Goal: Find specific page/section: Find specific page/section

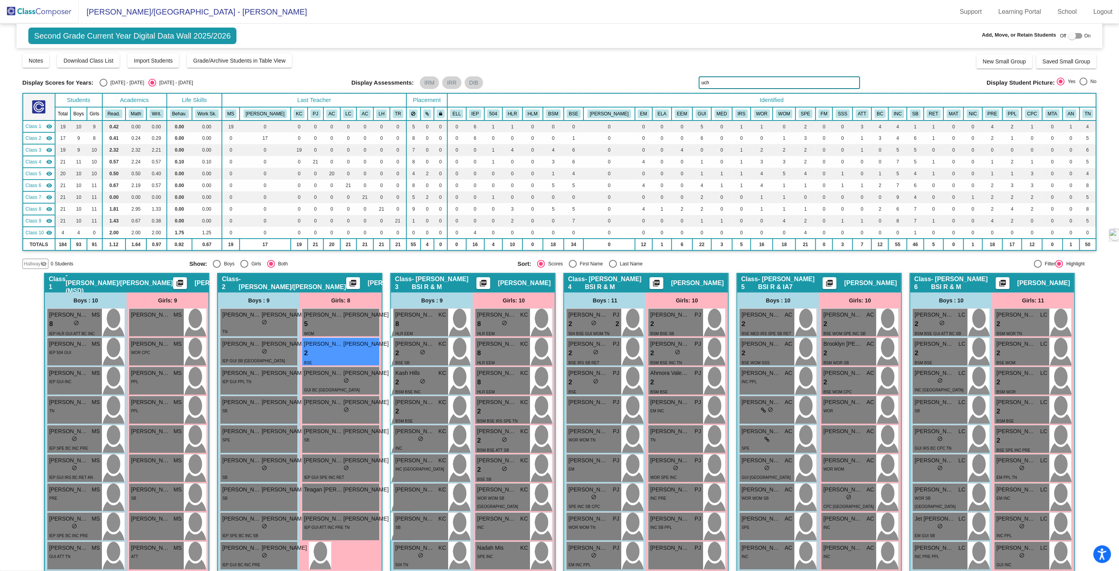
click at [38, 8] on img at bounding box center [39, 11] width 79 height 23
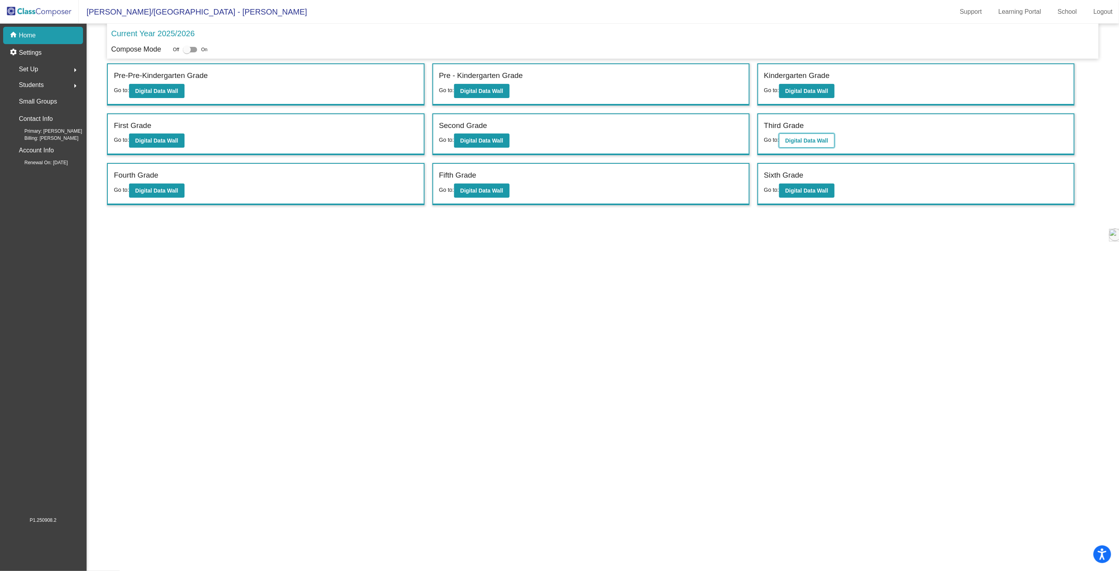
click at [799, 140] on b "Digital Data Wall" at bounding box center [806, 140] width 43 height 6
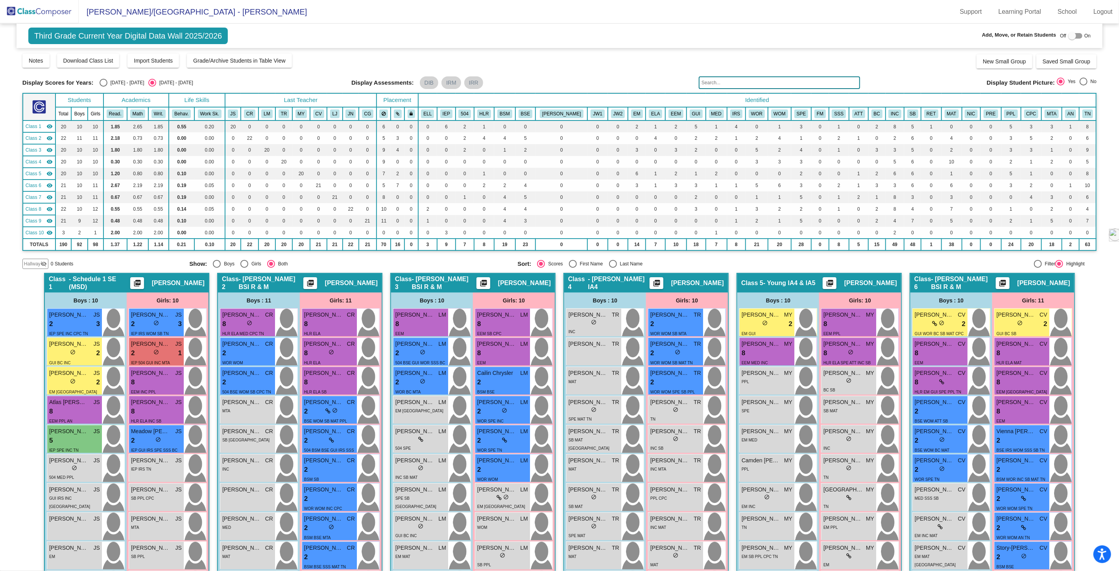
click at [728, 79] on input "text" at bounding box center [779, 82] width 161 height 13
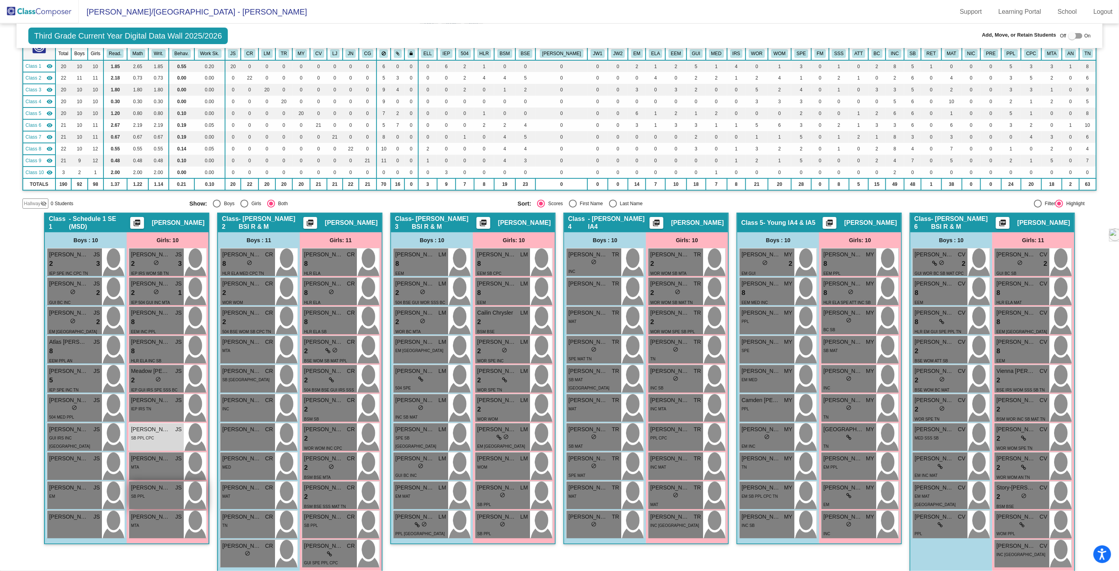
scroll to position [44, 0]
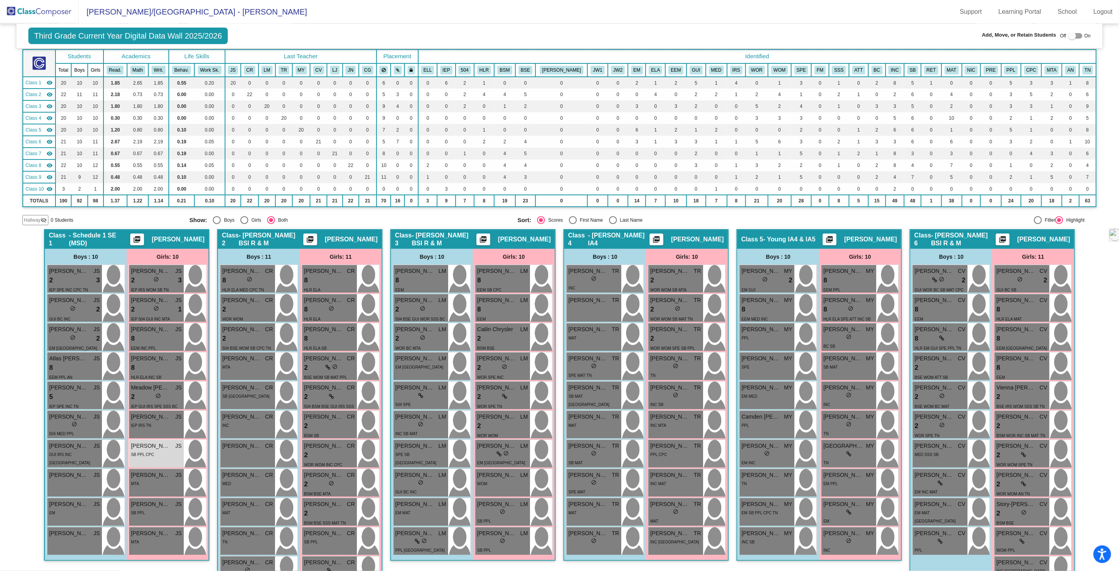
type input "[PERSON_NAME]"
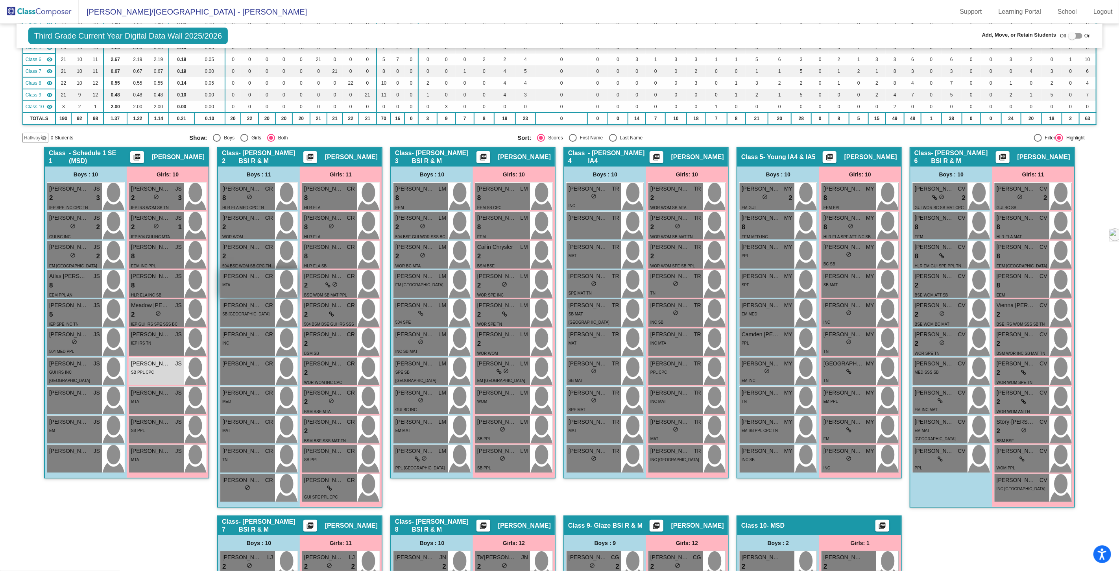
scroll to position [131, 0]
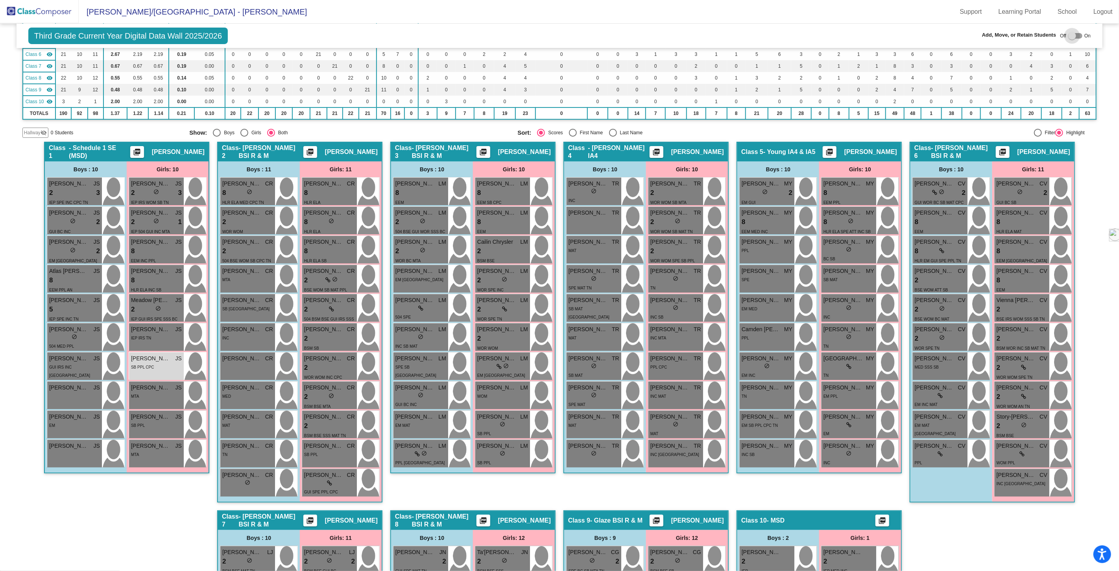
click at [1068, 37] on div at bounding box center [1072, 36] width 8 height 8
checkbox input "true"
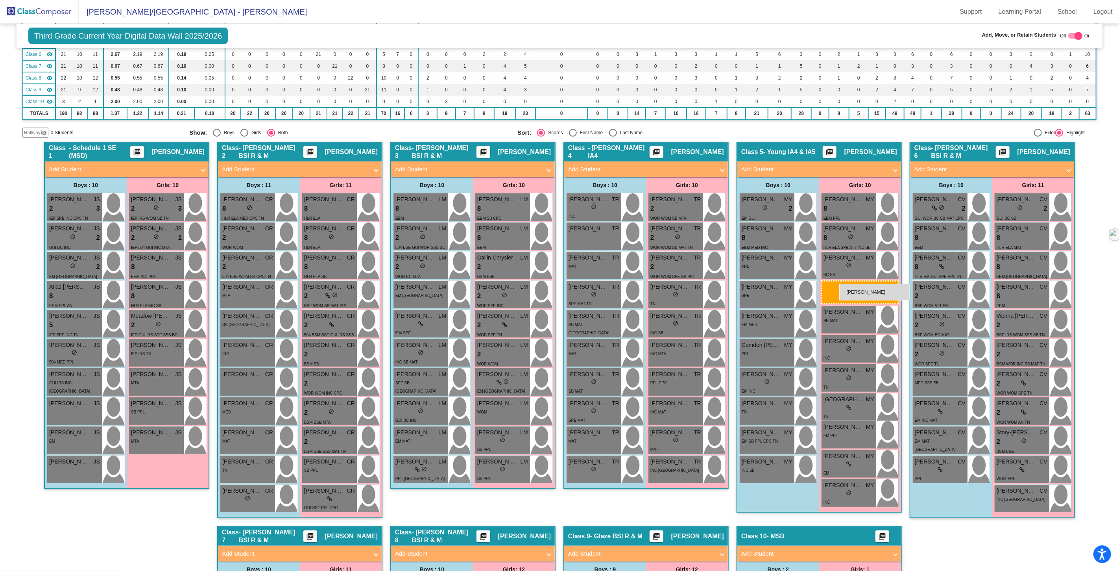
drag, startPoint x: 157, startPoint y: 378, endPoint x: 839, endPoint y: 284, distance: 688.4
